Goal: Transaction & Acquisition: Purchase product/service

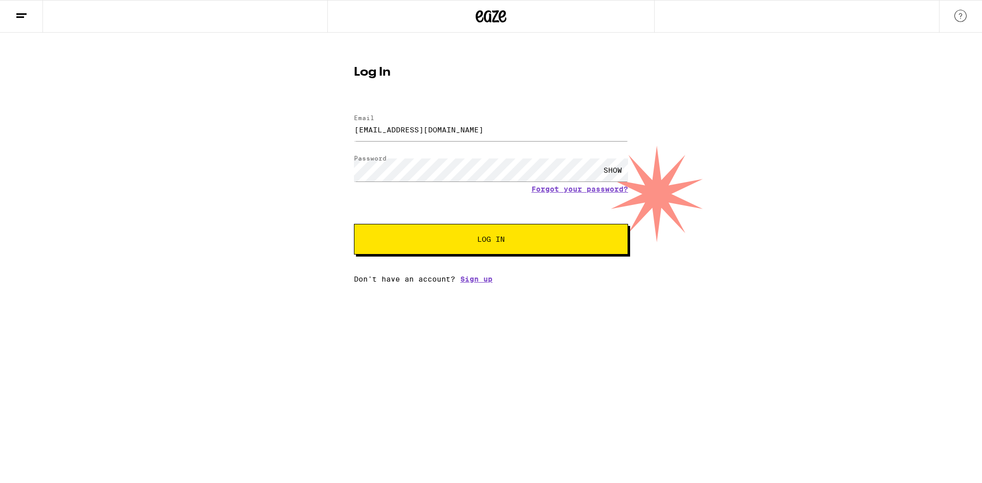
click at [464, 248] on button "Log In" at bounding box center [491, 239] width 274 height 31
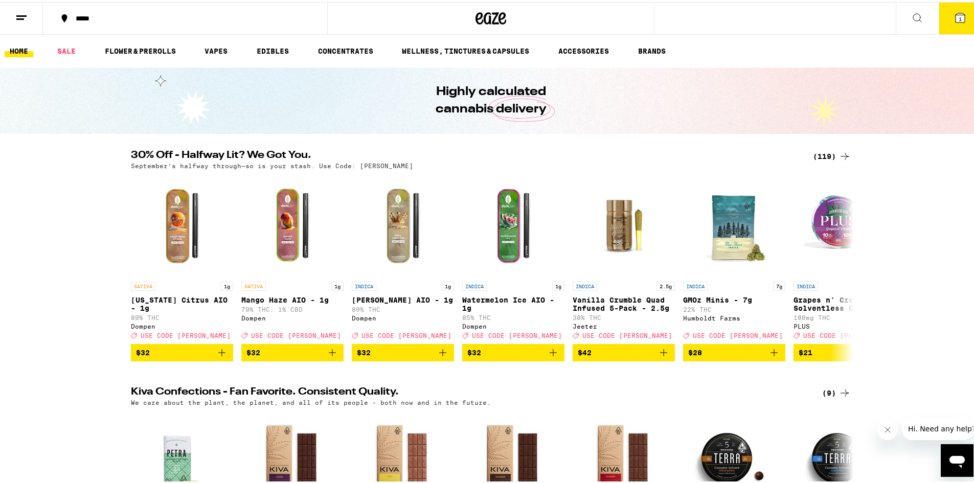
click at [956, 14] on icon at bounding box center [960, 15] width 9 height 9
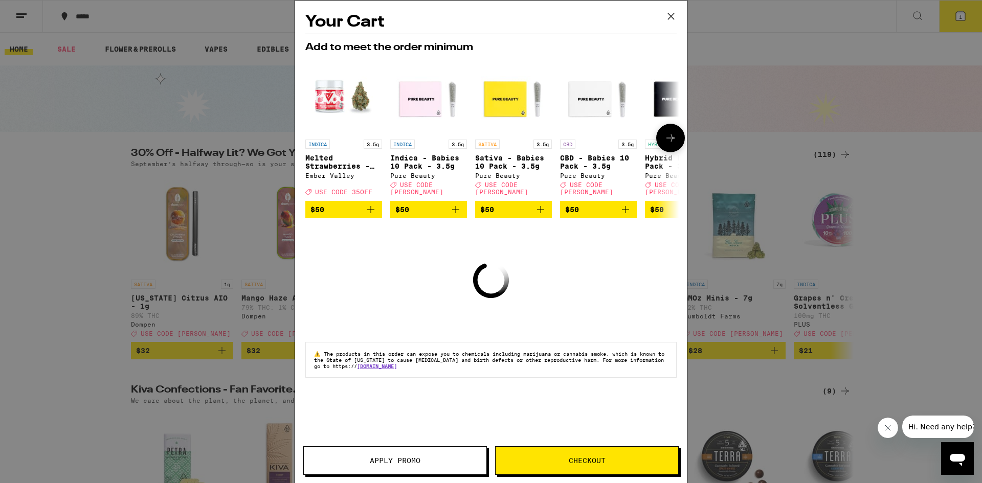
click at [669, 138] on icon at bounding box center [670, 138] width 12 height 12
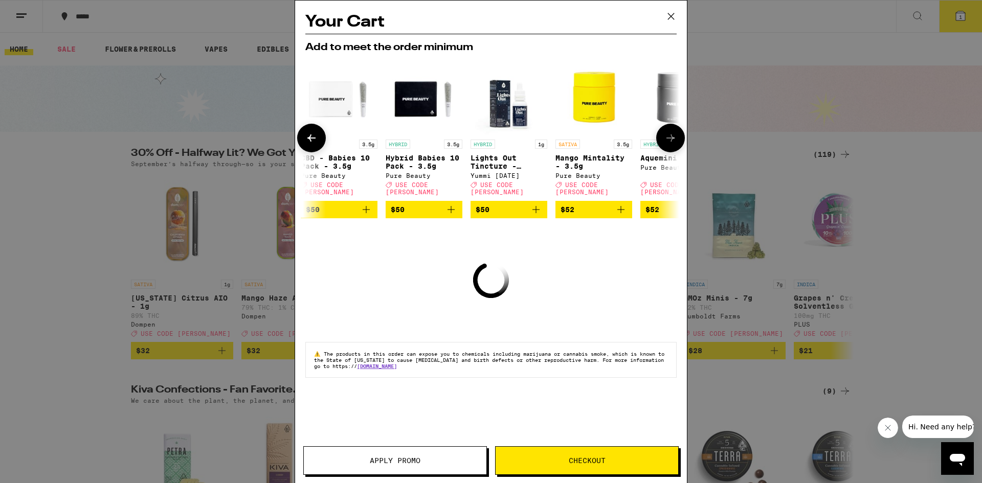
scroll to position [0, 260]
click at [674, 137] on icon at bounding box center [670, 138] width 12 height 12
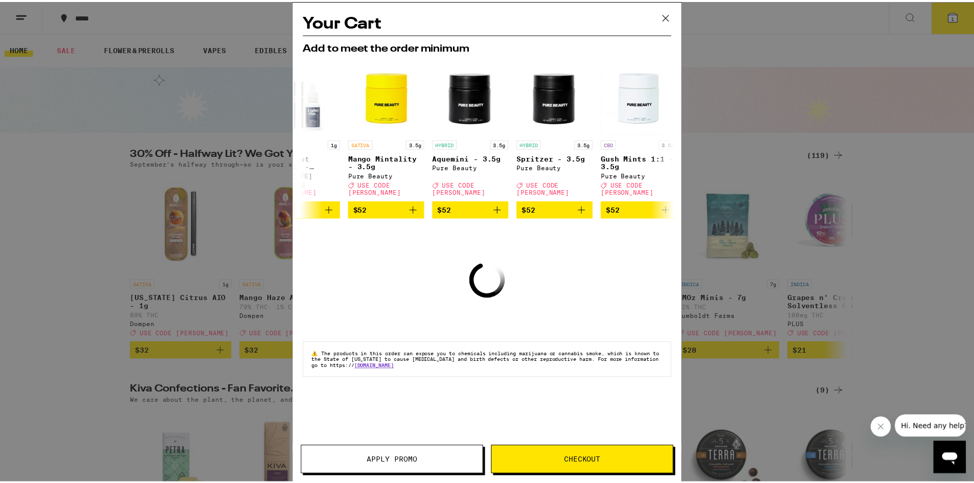
scroll to position [0, 478]
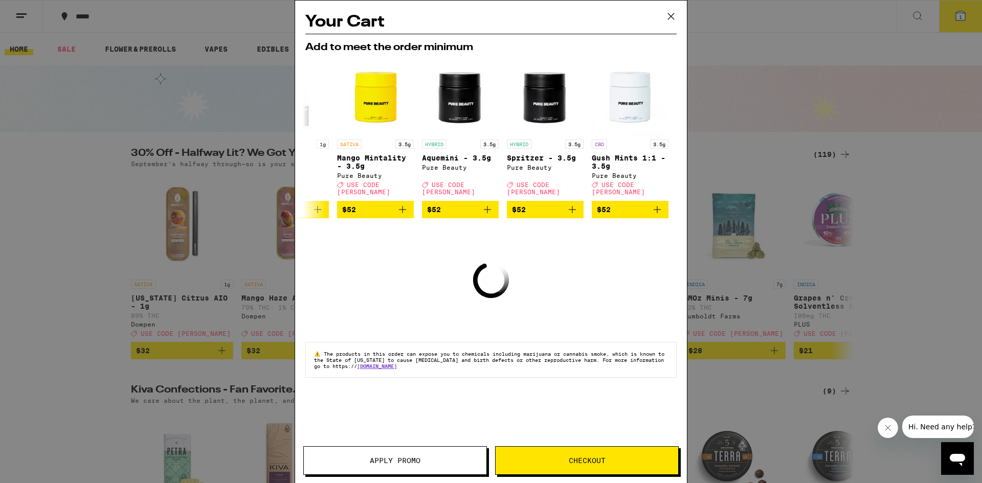
click at [667, 16] on icon at bounding box center [670, 16] width 15 height 15
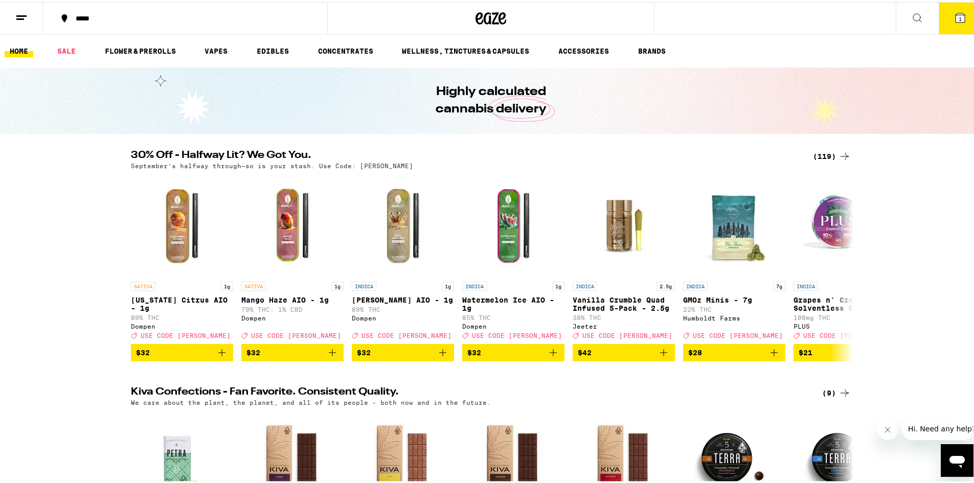
click at [954, 11] on icon at bounding box center [960, 16] width 12 height 12
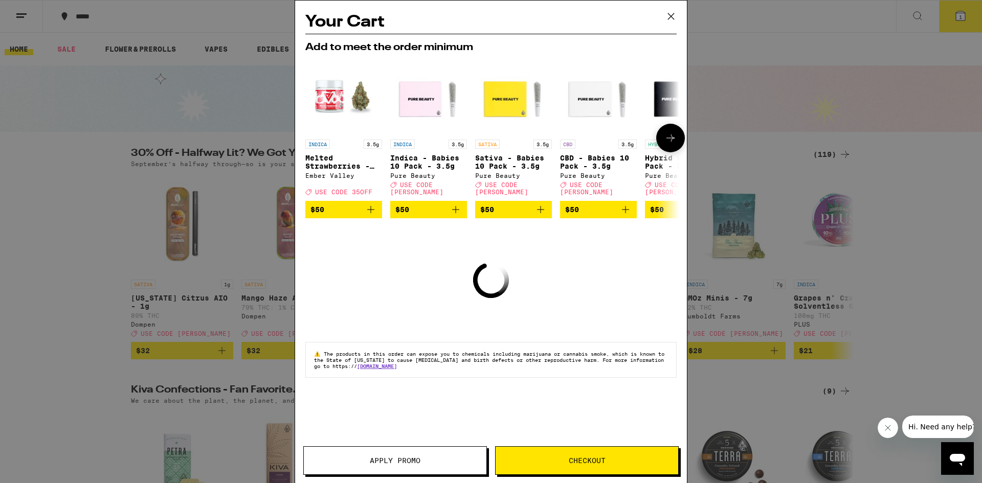
click at [672, 137] on icon at bounding box center [670, 138] width 8 height 7
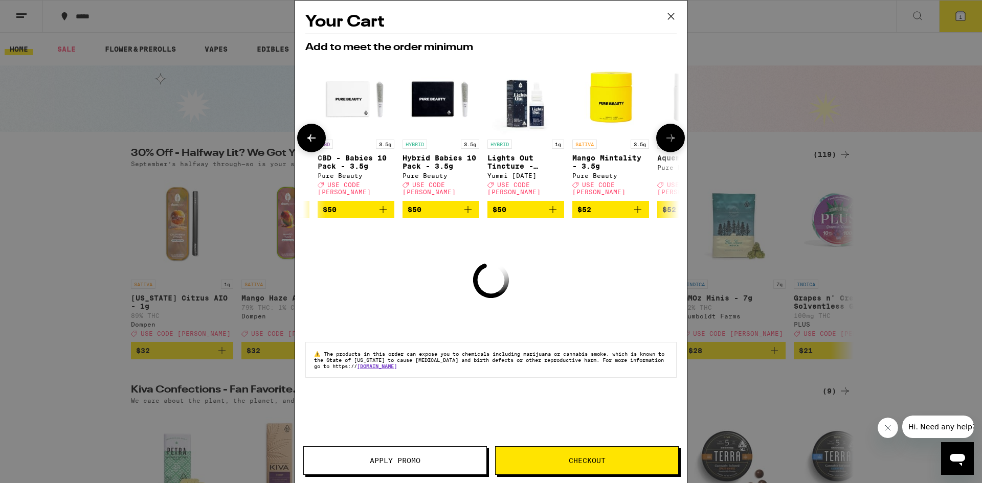
scroll to position [0, 260]
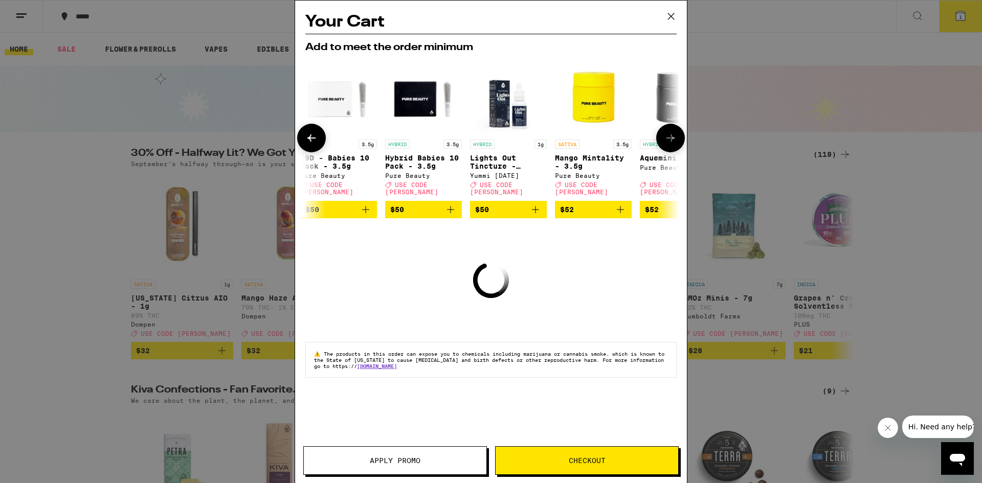
click at [311, 138] on icon at bounding box center [311, 138] width 12 height 12
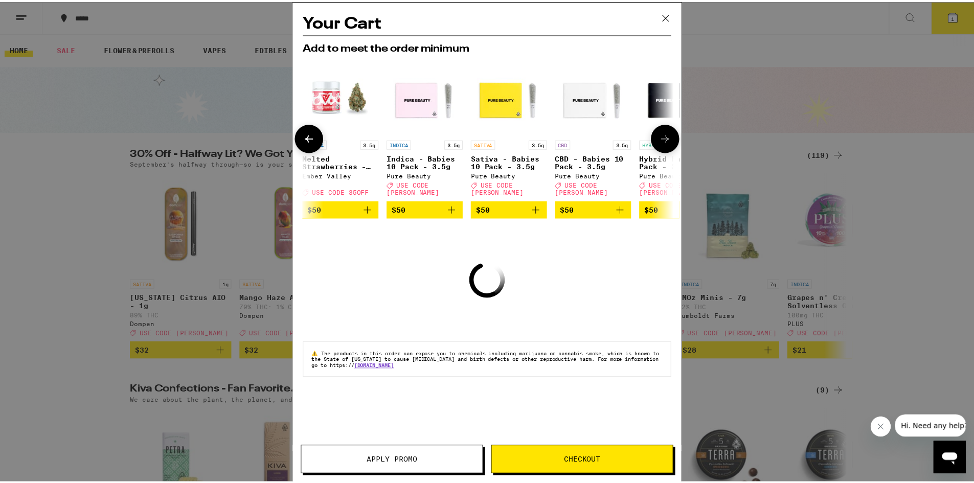
scroll to position [0, 0]
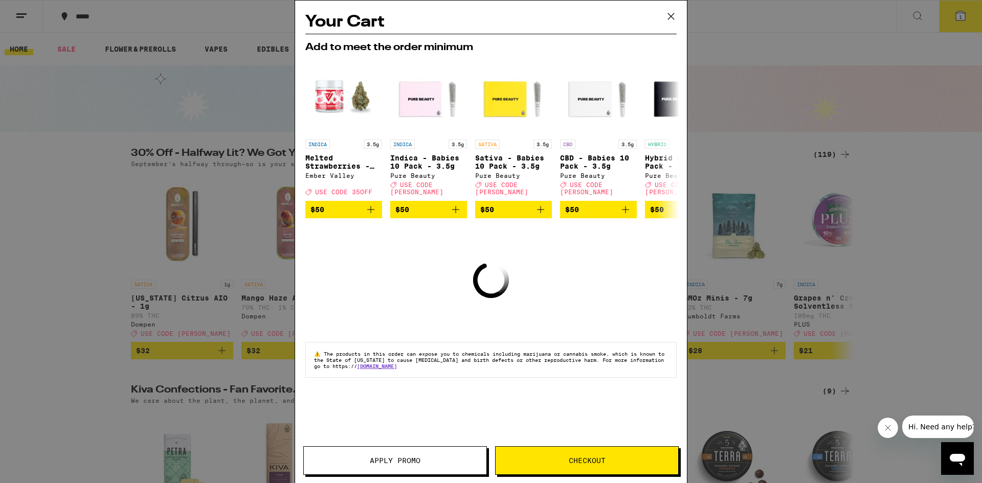
click at [672, 19] on icon at bounding box center [670, 16] width 15 height 15
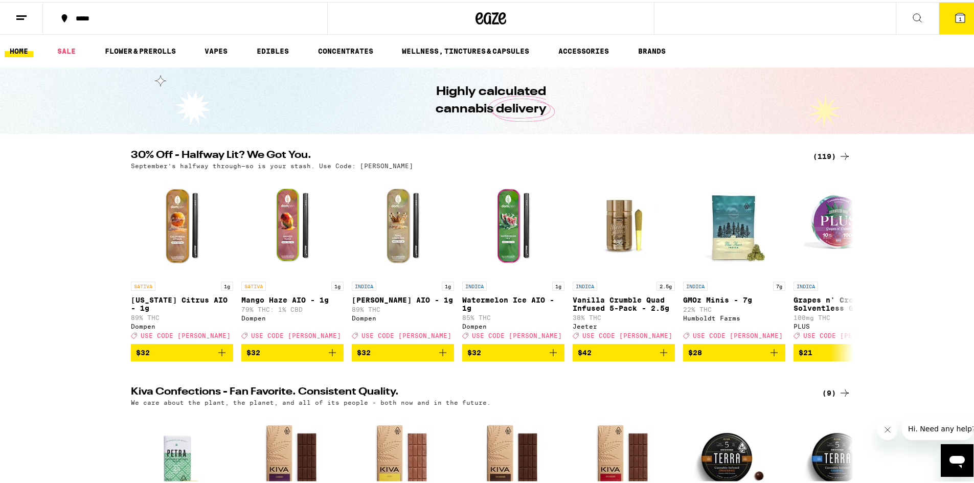
click at [911, 17] on icon at bounding box center [917, 16] width 12 height 12
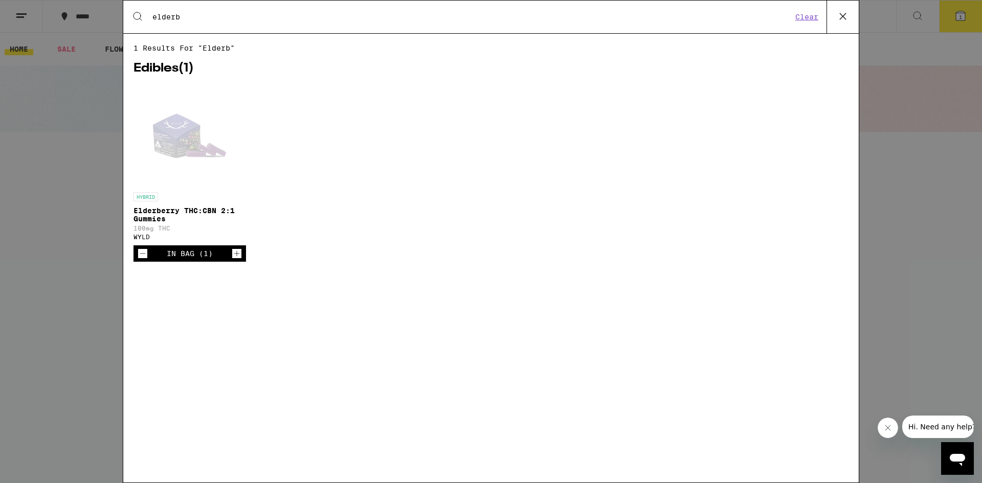
type input "elderb"
click at [194, 139] on div "Open page for Elderberry THC:CBN 2:1 Gummies from WYLD" at bounding box center [190, 136] width 102 height 102
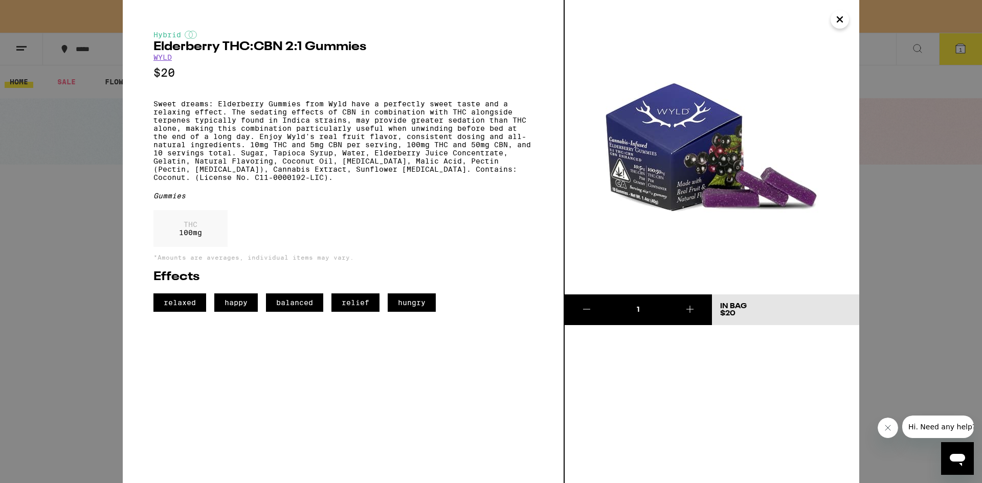
click at [837, 23] on icon "Close" at bounding box center [840, 19] width 12 height 15
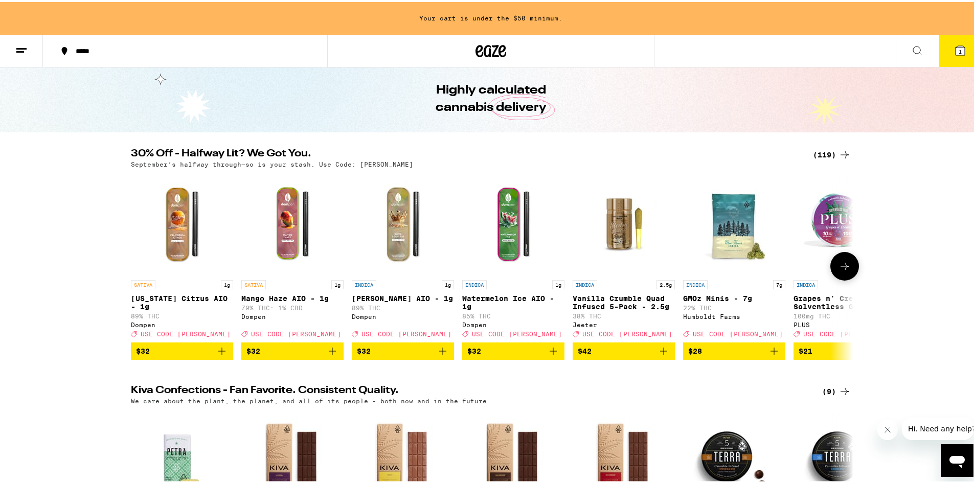
scroll to position [51, 0]
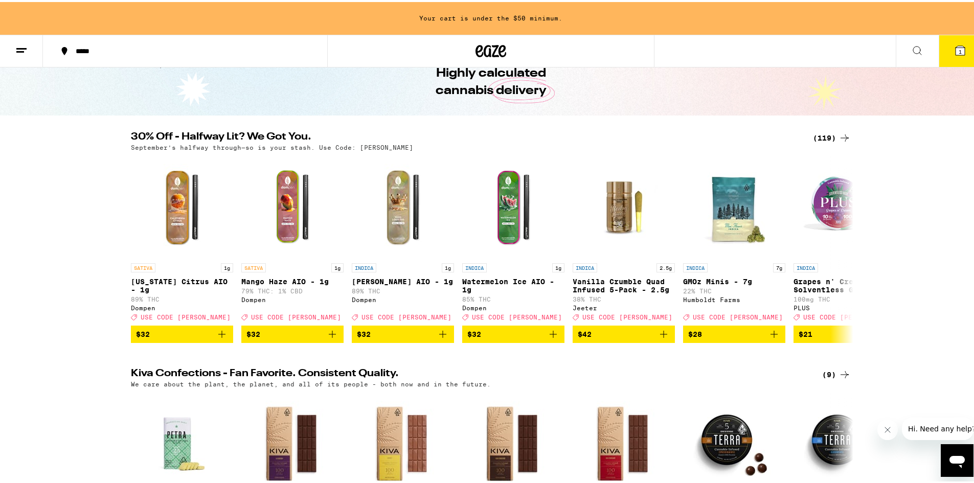
click at [839, 135] on icon at bounding box center [845, 136] width 12 height 12
click at [839, 253] on icon at bounding box center [845, 247] width 12 height 12
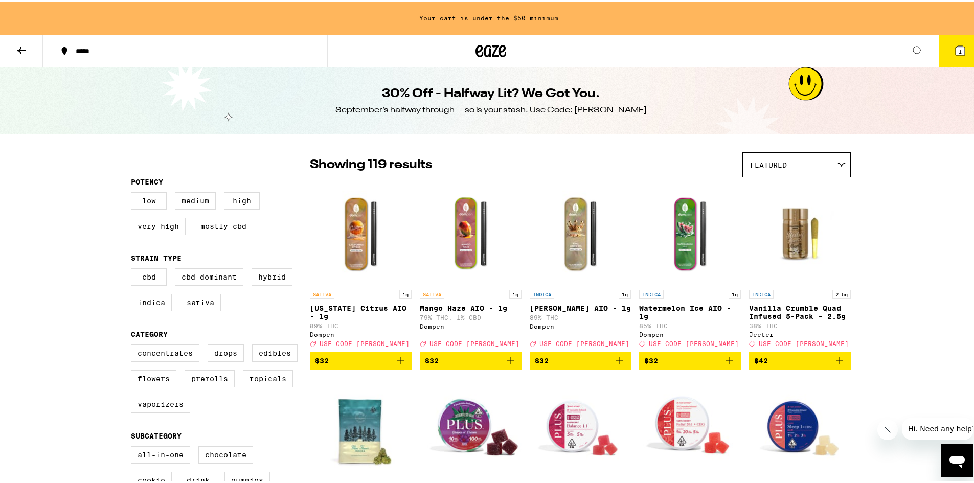
click at [17, 44] on icon at bounding box center [21, 48] width 12 height 12
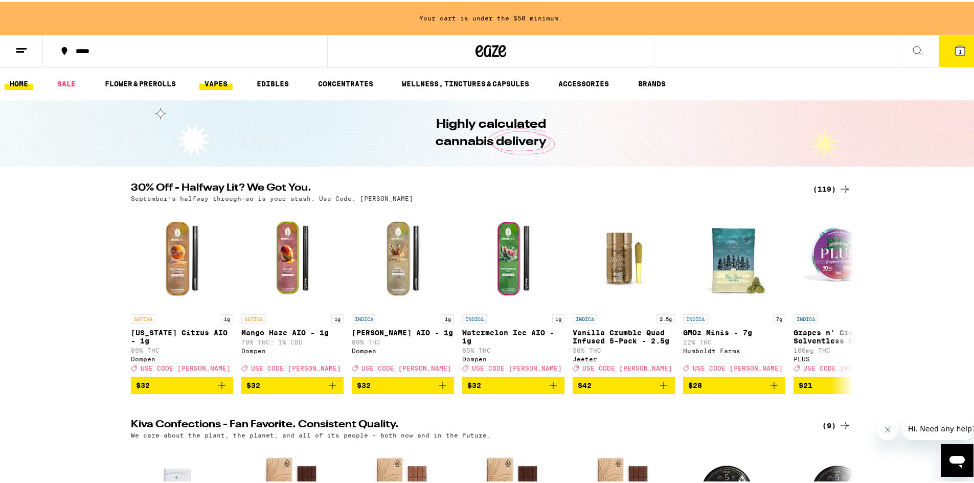
click at [214, 80] on link "VAPES" at bounding box center [215, 82] width 33 height 12
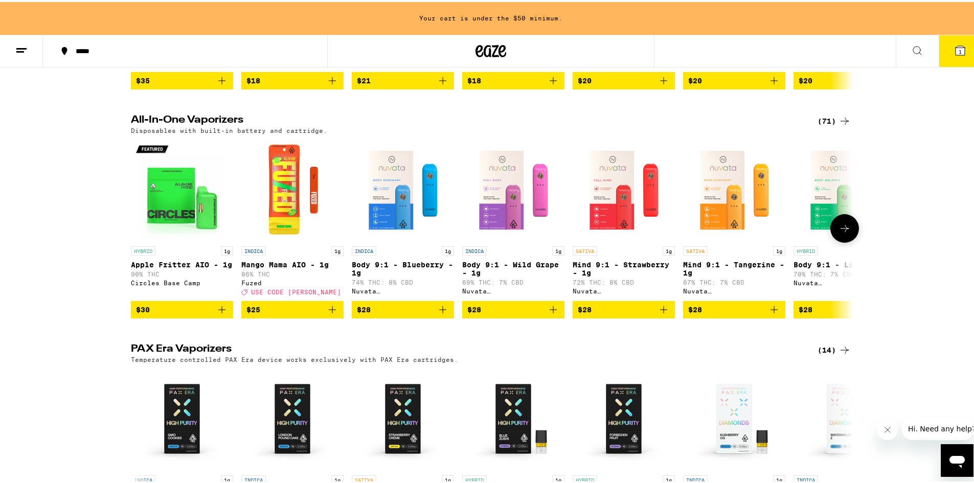
scroll to position [186, 0]
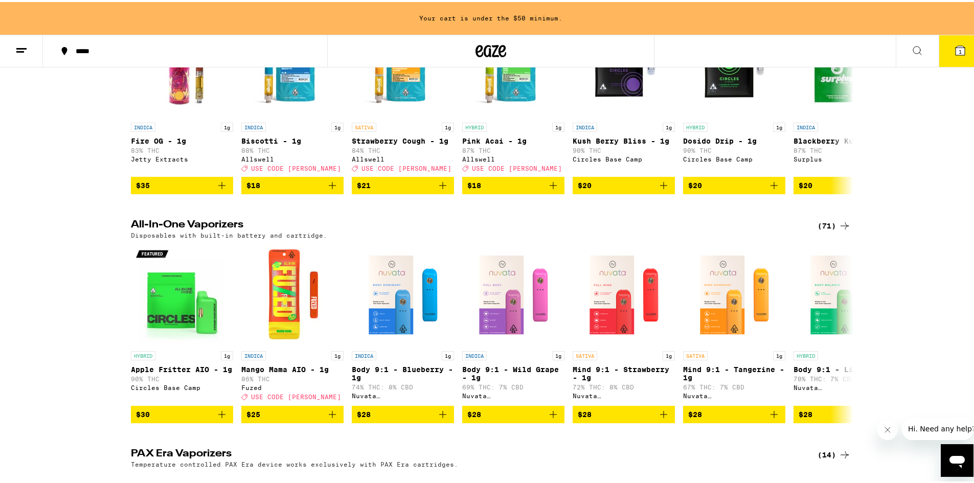
click at [830, 230] on div "(71)" at bounding box center [834, 224] width 33 height 12
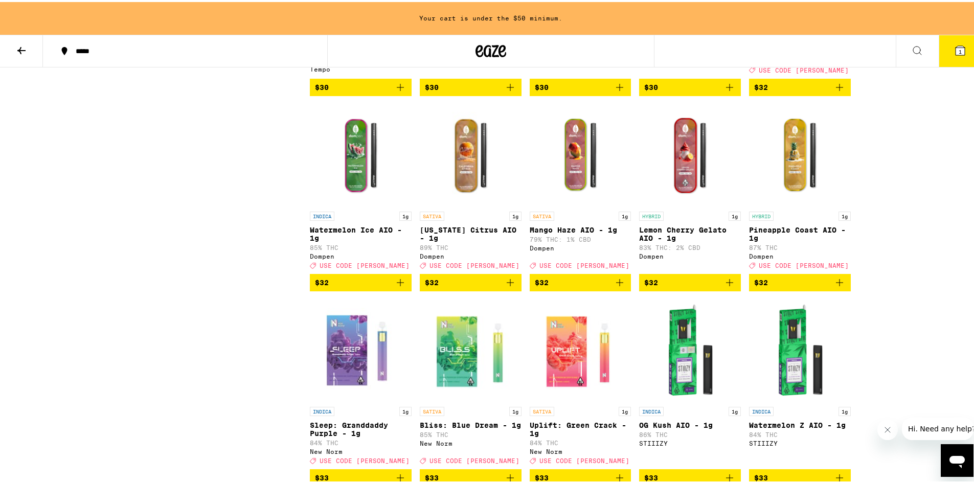
scroll to position [1483, 0]
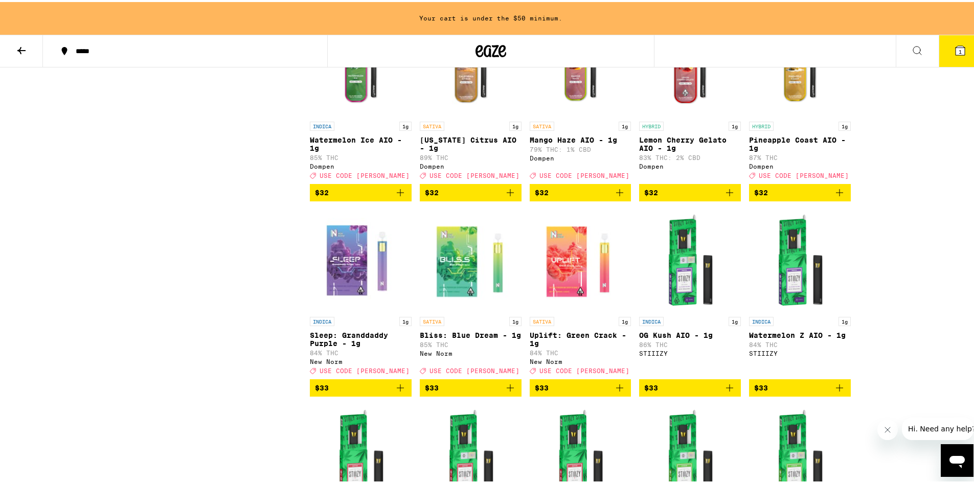
click at [836, 194] on icon "Add to bag" at bounding box center [839, 190] width 7 height 7
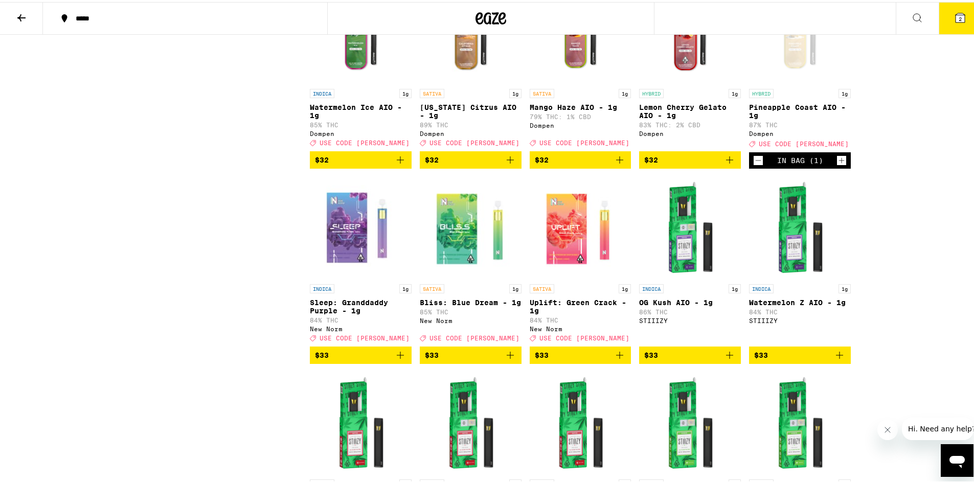
scroll to position [1450, 0]
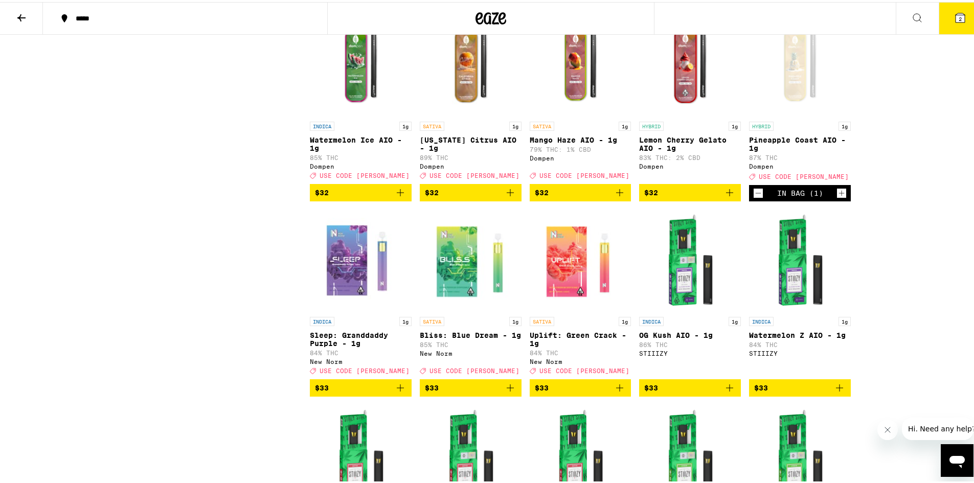
click at [951, 24] on button "2" at bounding box center [960, 17] width 43 height 32
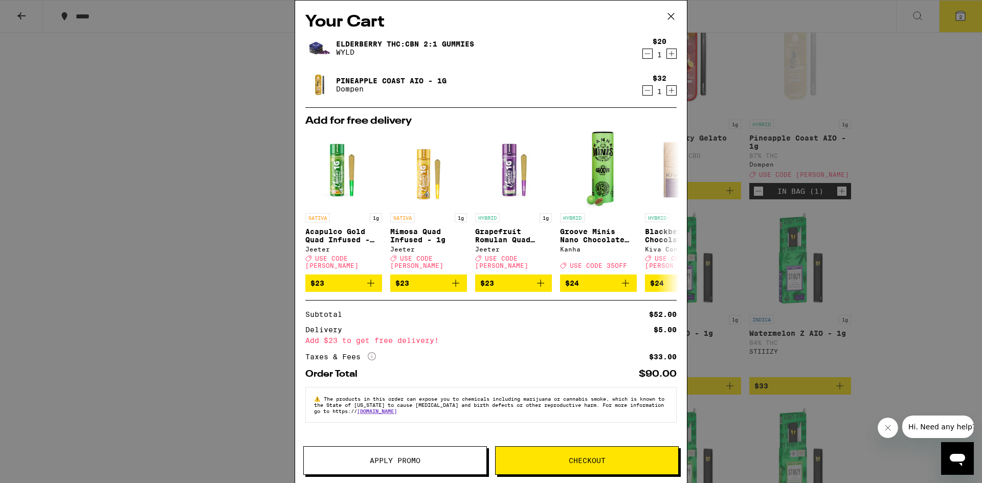
click at [397, 457] on span "Apply Promo" at bounding box center [395, 460] width 51 height 7
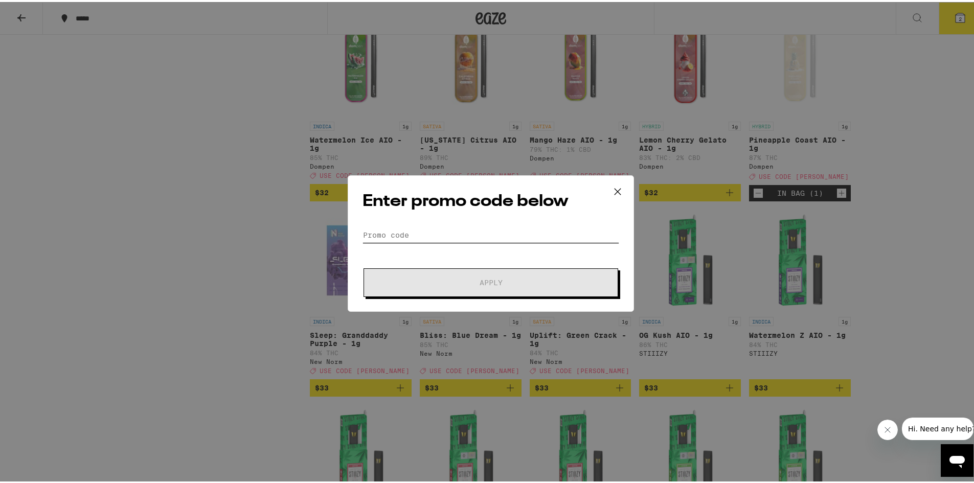
click at [395, 231] on input "Promo Code" at bounding box center [491, 233] width 257 height 15
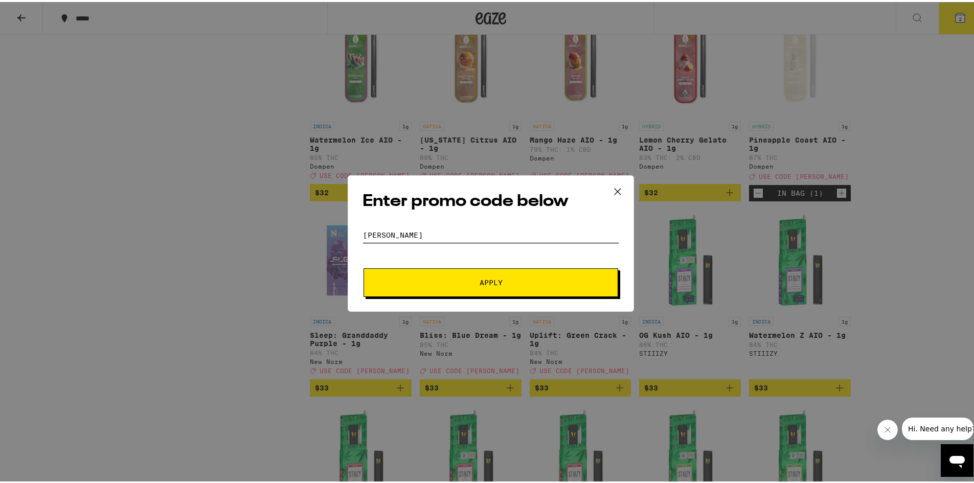
type input "LITTY"
click at [435, 277] on button "Apply" at bounding box center [491, 280] width 255 height 29
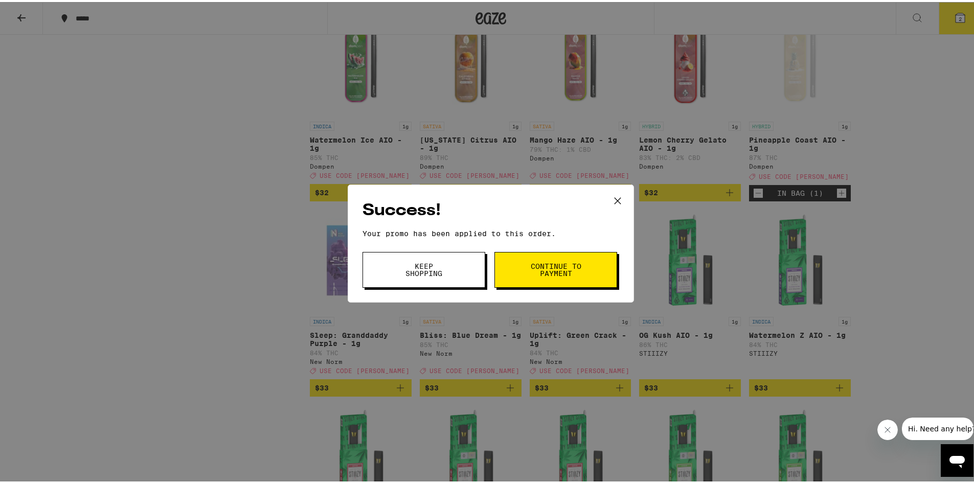
click at [565, 272] on span "Continue to payment" at bounding box center [556, 268] width 52 height 14
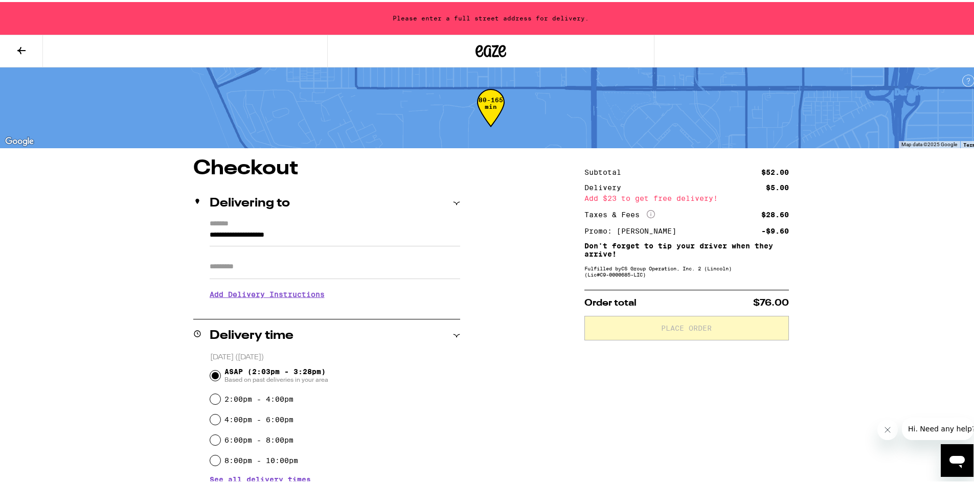
scroll to position [51, 0]
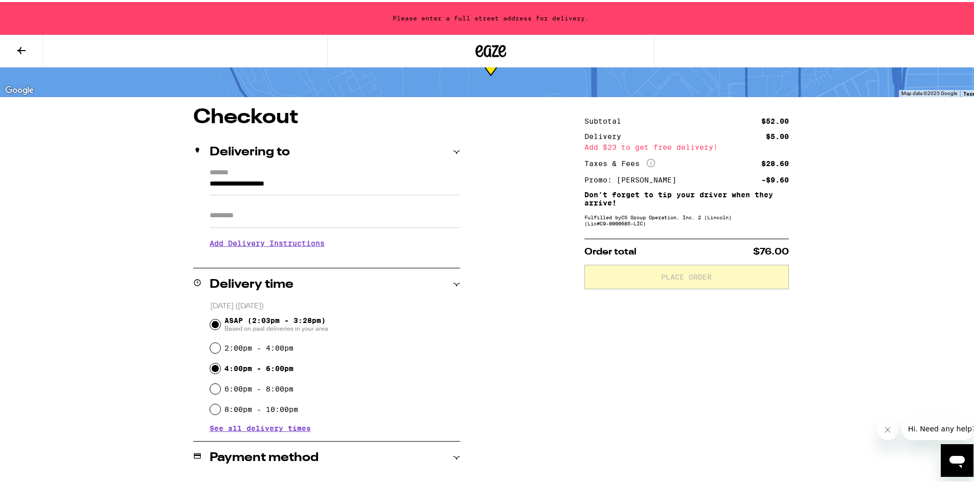
click at [213, 370] on input "4:00pm - 6:00pm" at bounding box center [215, 367] width 10 height 10
radio input "true"
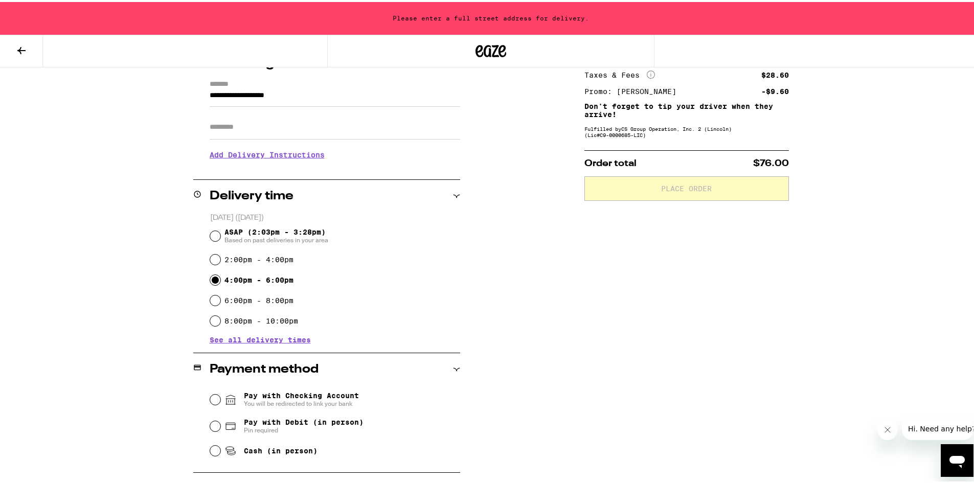
scroll to position [153, 0]
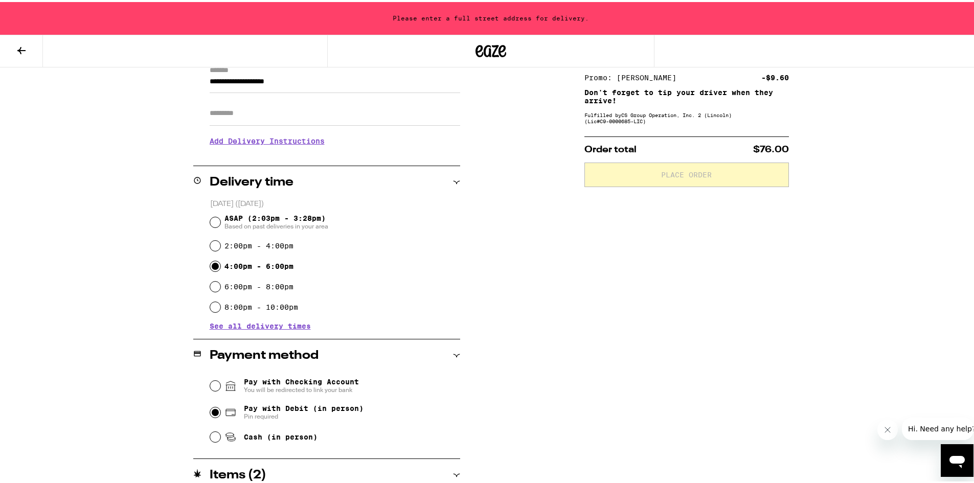
click at [213, 411] on input "Pay with Debit (in person) Pin required" at bounding box center [215, 411] width 10 height 10
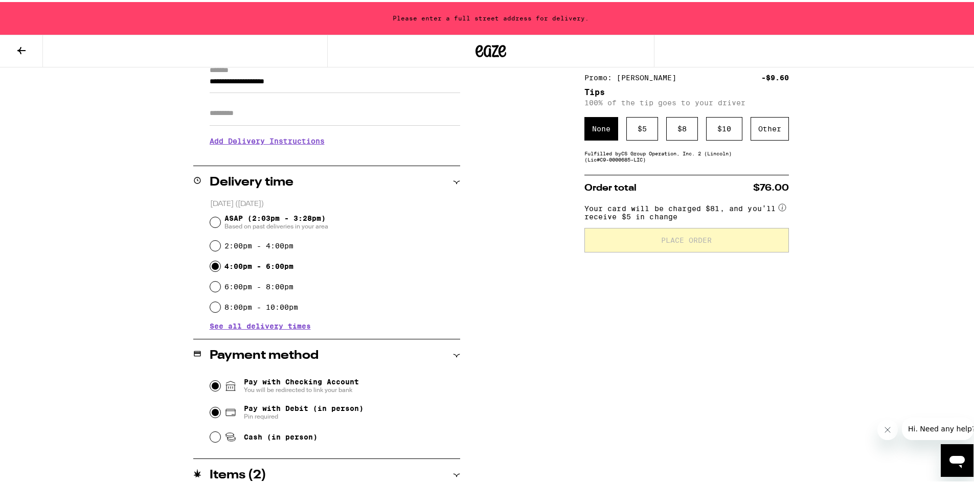
click at [215, 384] on input "Pay with Checking Account You will be redirected to link your bank" at bounding box center [215, 384] width 10 height 10
click at [210, 412] on input "Pay with Debit (in person) Pin required" at bounding box center [215, 411] width 10 height 10
radio input "true"
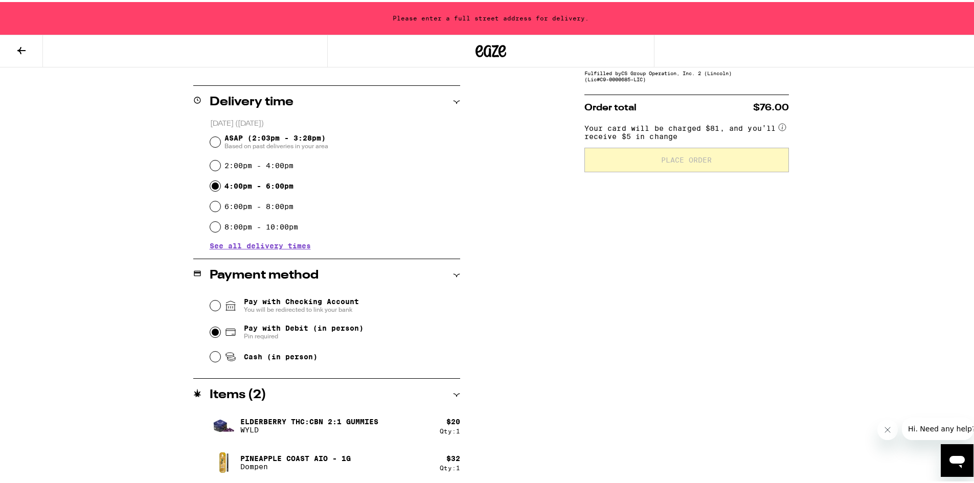
scroll to position [234, 0]
click at [211, 306] on input "Pay with Checking Account You will be redirected to link your bank" at bounding box center [215, 303] width 10 height 10
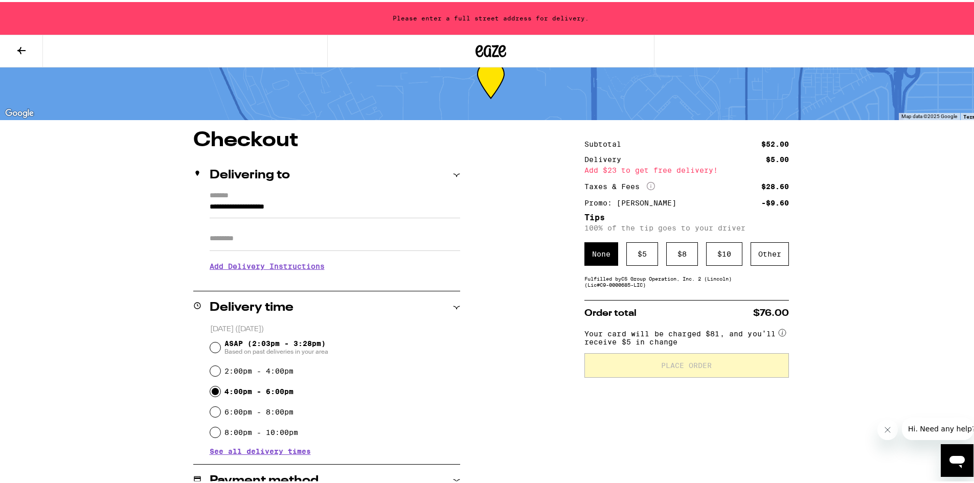
scroll to position [0, 0]
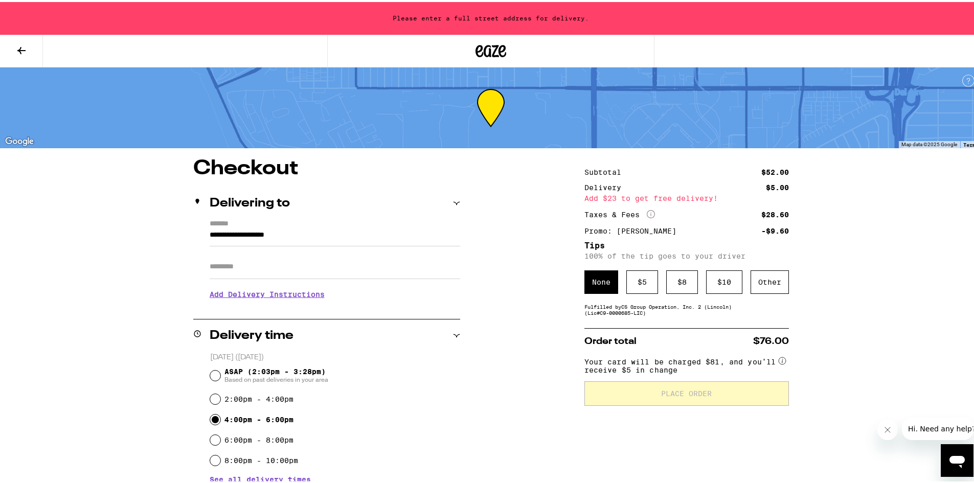
drag, startPoint x: 318, startPoint y: 234, endPoint x: 187, endPoint y: 236, distance: 130.4
click at [187, 236] on div "**********" at bounding box center [491, 436] width 736 height 561
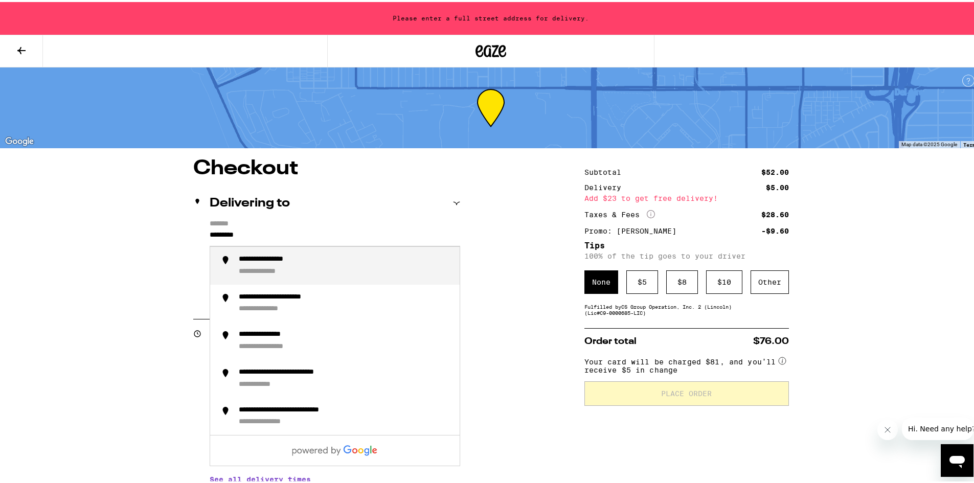
click at [288, 258] on div "**********" at bounding box center [278, 257] width 79 height 9
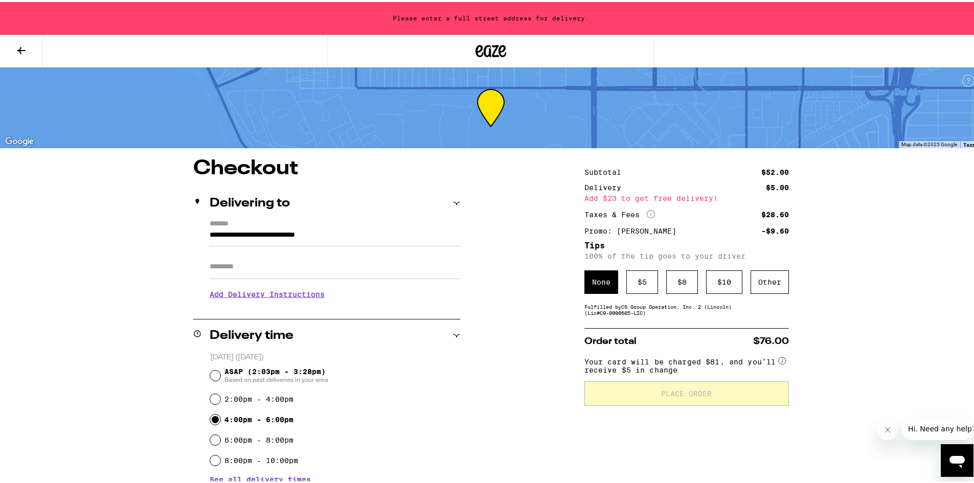
type input "**********"
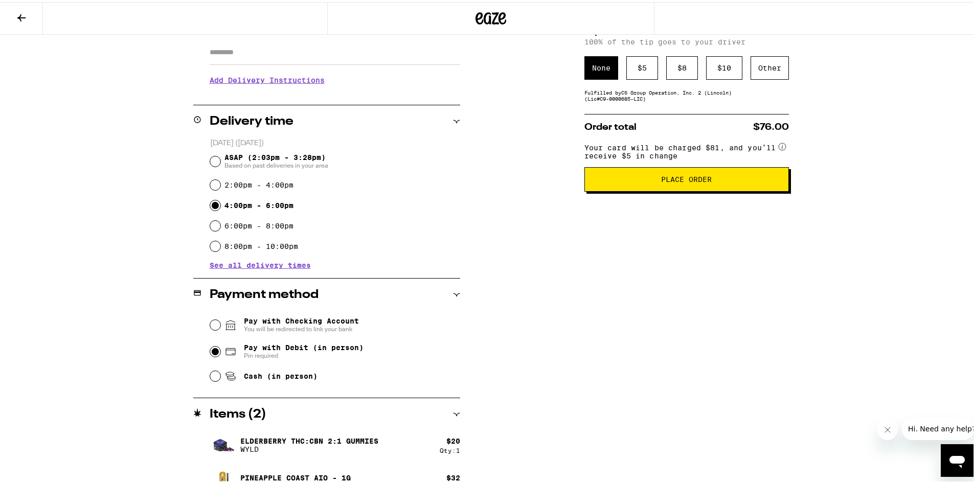
scroll to position [202, 0]
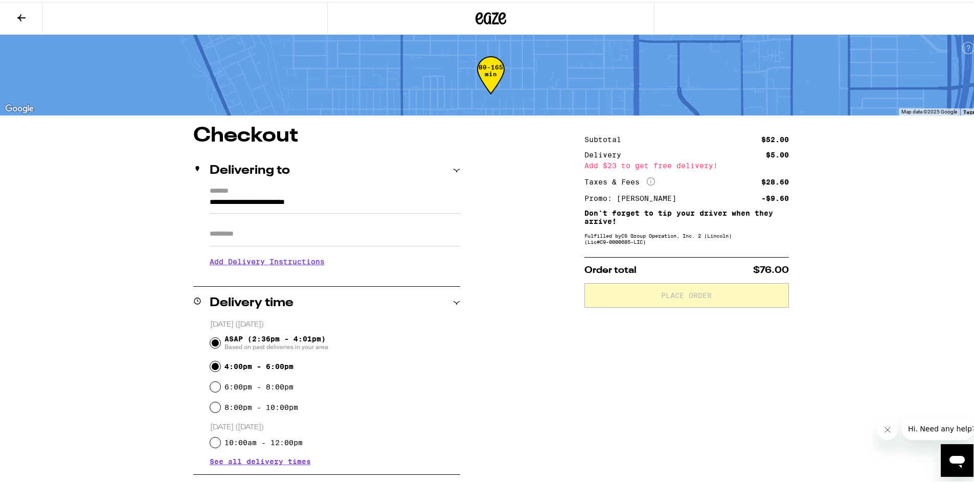
click at [210, 364] on input "4:00pm - 6:00pm" at bounding box center [215, 365] width 10 height 10
radio input "true"
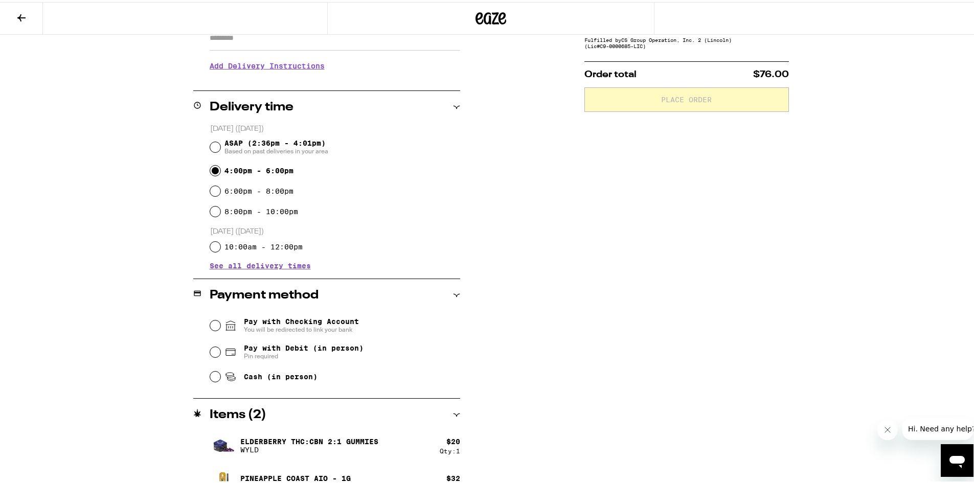
scroll to position [205, 0]
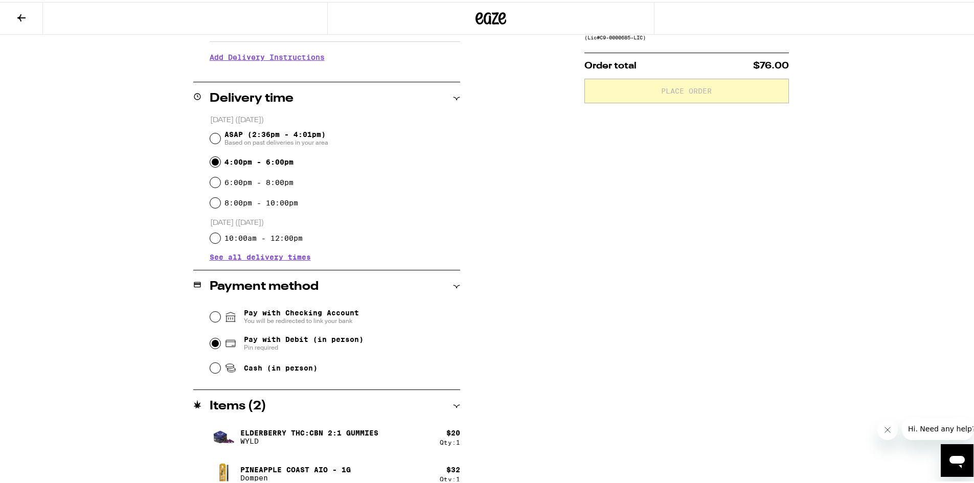
click at [210, 346] on input "Pay with Debit (in person) Pin required" at bounding box center [215, 342] width 10 height 10
radio input "true"
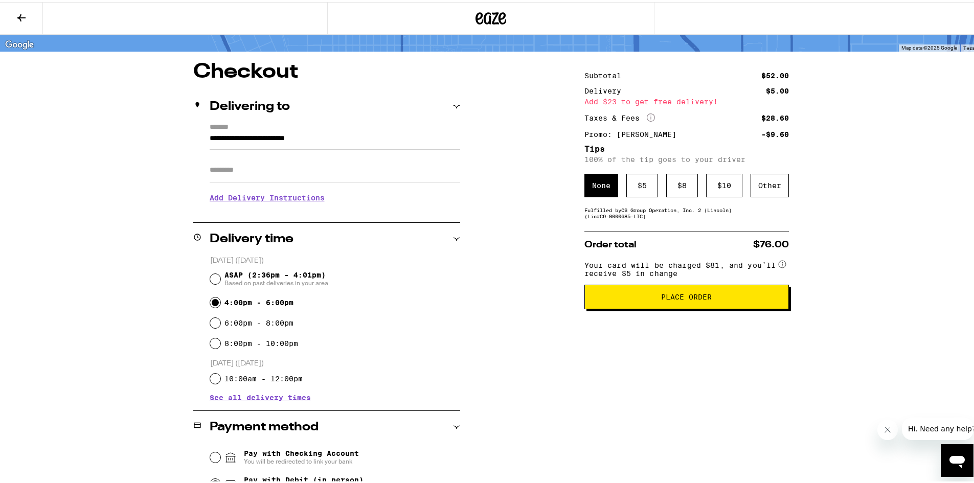
scroll to position [63, 0]
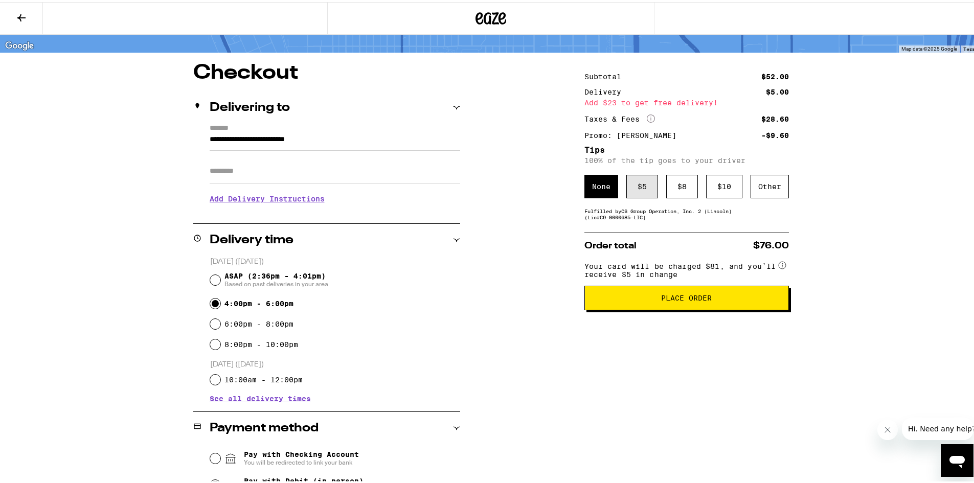
click at [643, 186] on div "$ 5" at bounding box center [642, 185] width 32 height 24
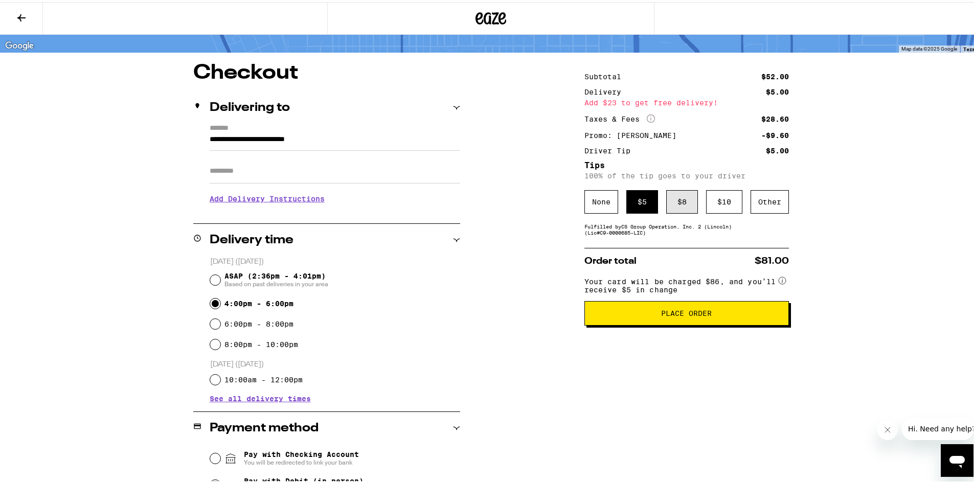
click at [677, 197] on div "$ 8" at bounding box center [682, 200] width 32 height 24
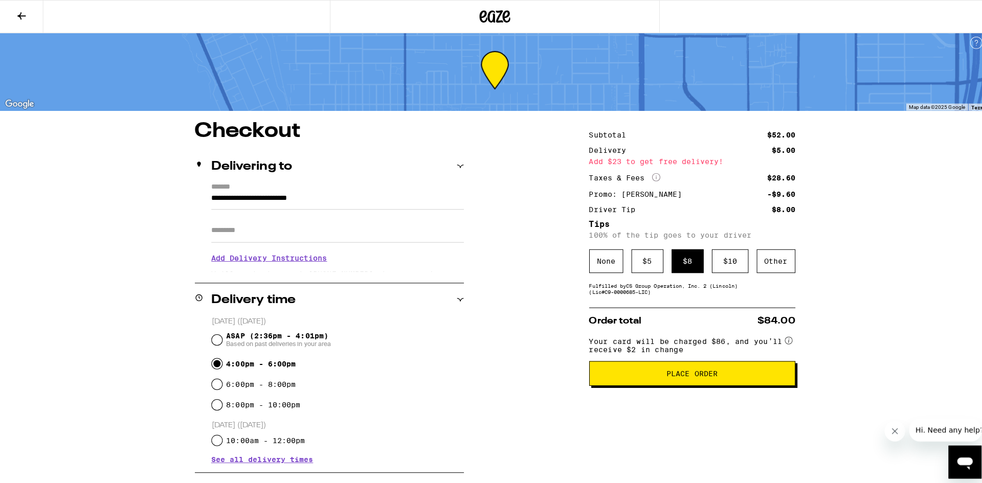
scroll to position [0, 0]
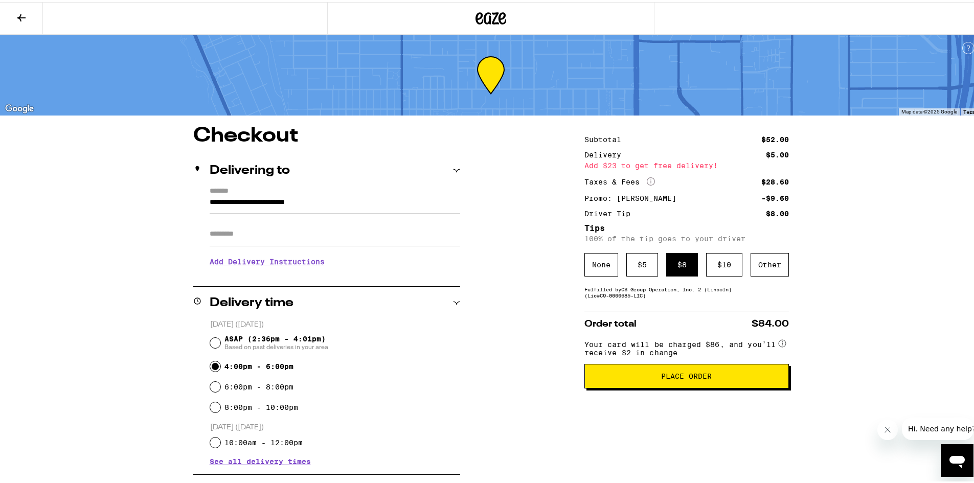
click at [20, 17] on icon at bounding box center [21, 16] width 12 height 12
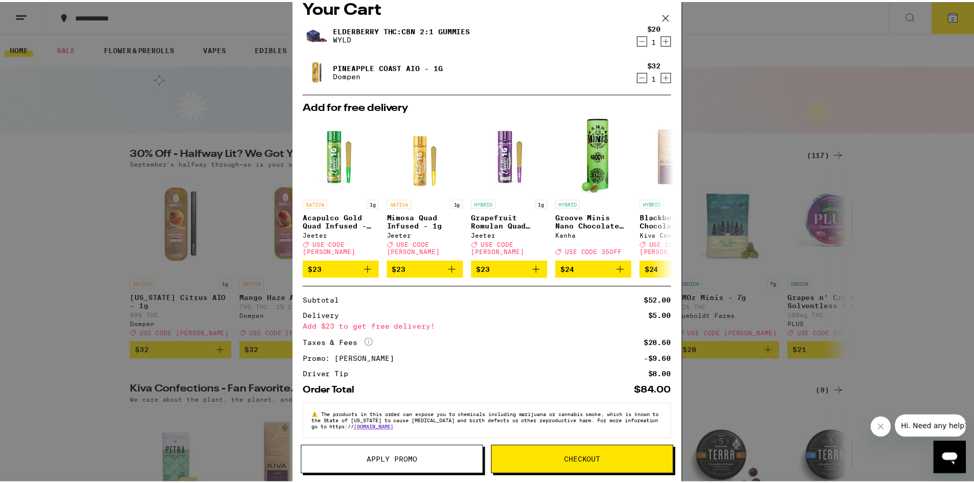
scroll to position [19, 0]
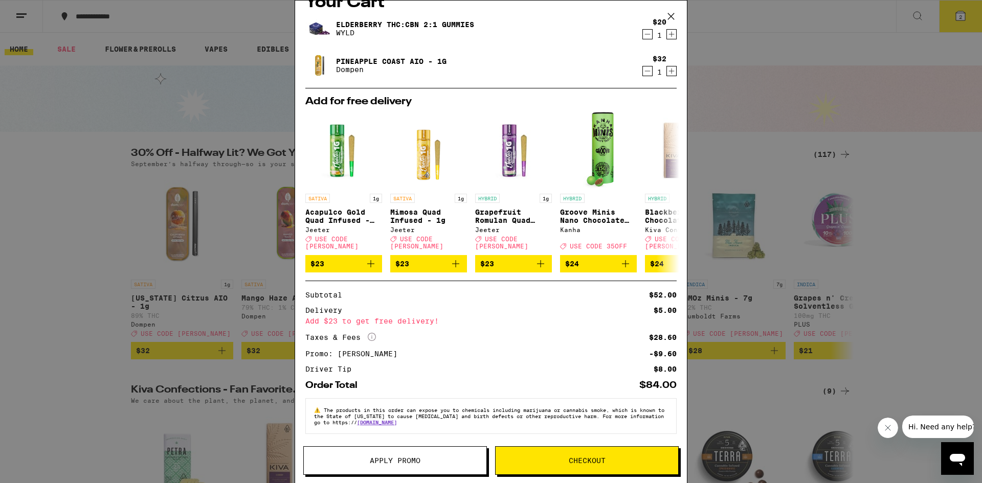
click at [589, 461] on span "Checkout" at bounding box center [587, 460] width 37 height 7
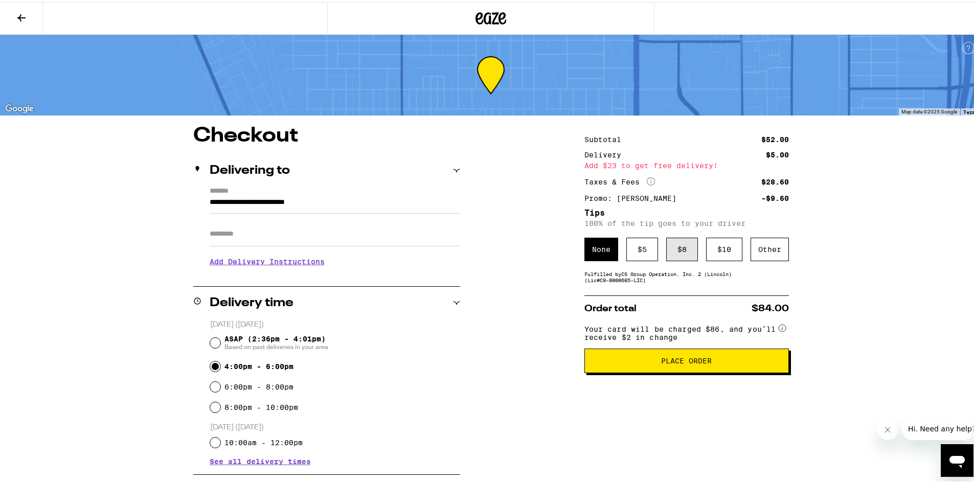
click at [671, 250] on div "$ 8" at bounding box center [682, 248] width 32 height 24
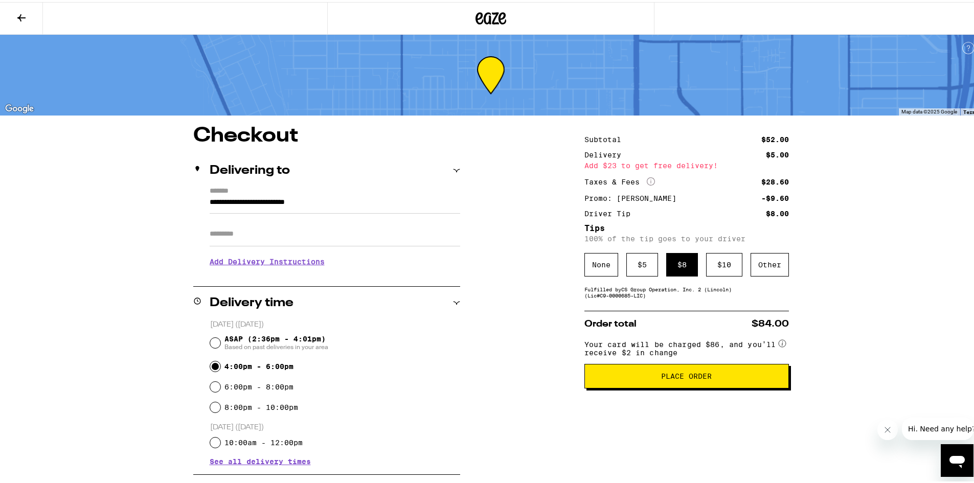
click at [697, 378] on span "Place Order" at bounding box center [686, 374] width 51 height 7
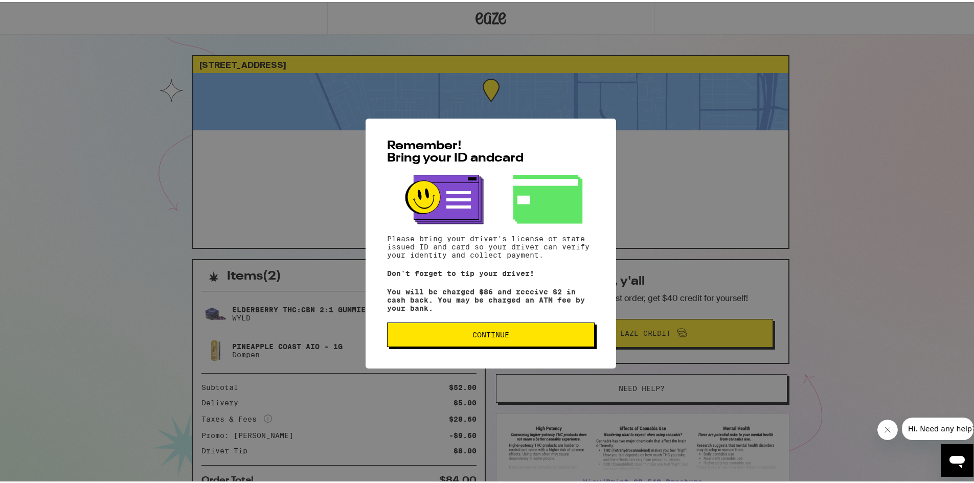
click at [510, 337] on span "Continue" at bounding box center [491, 332] width 190 height 7
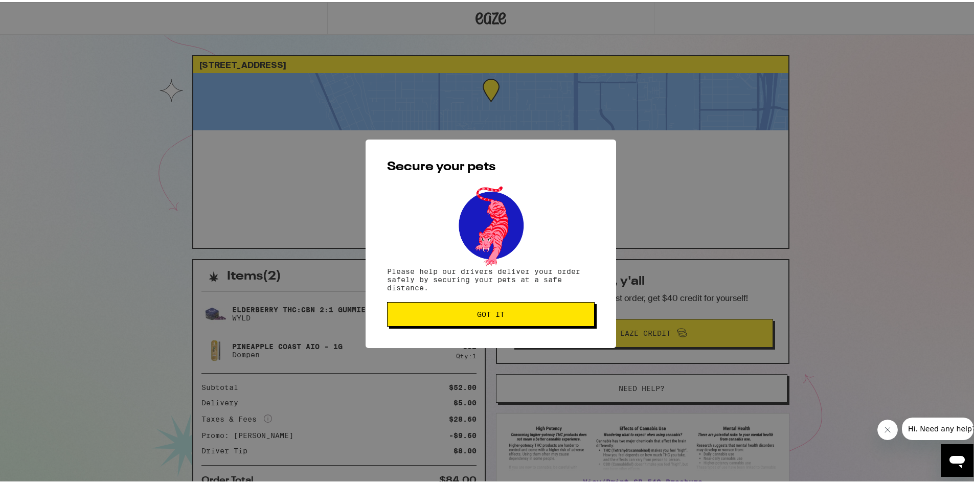
click at [508, 316] on span "Got it" at bounding box center [491, 312] width 190 height 7
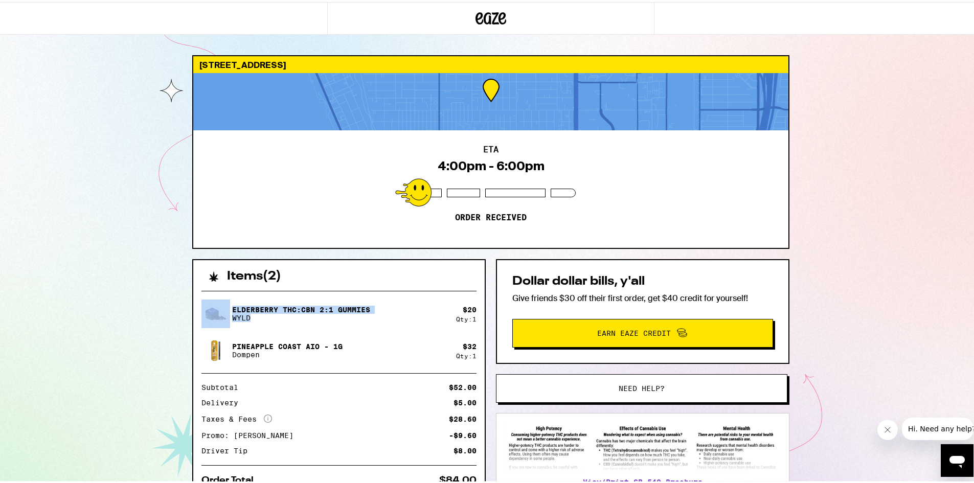
drag, startPoint x: 259, startPoint y: 315, endPoint x: 209, endPoint y: 306, distance: 50.9
click at [209, 306] on div "Elderberry THC:CBN 2:1 Gummies WYLD" at bounding box center [329, 312] width 255 height 29
copy div "Elderberry THC:CBN 2:1 Gummies WYLD"
